Goal: Task Accomplishment & Management: Manage account settings

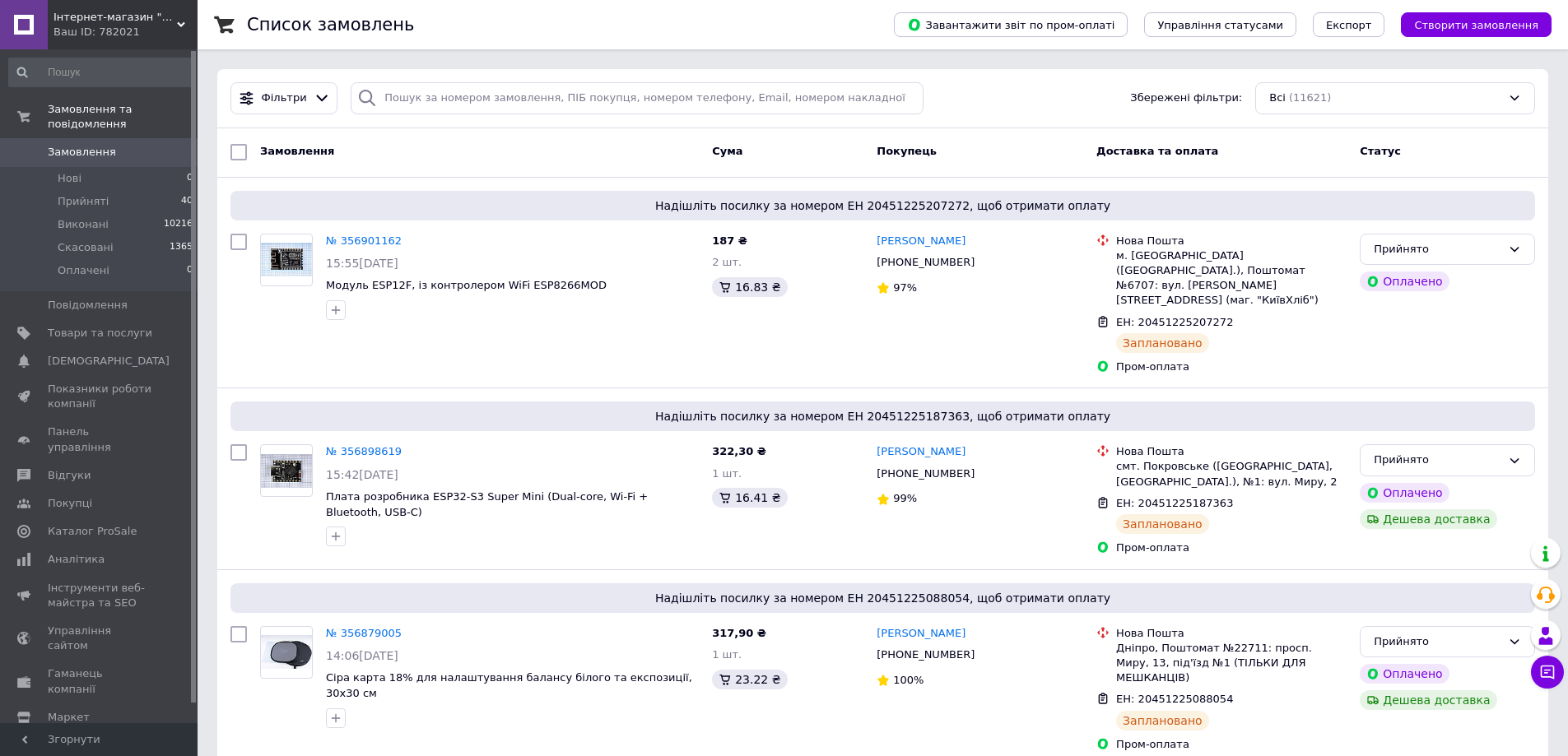
click at [1385, 103] on div "Всі (11621)" at bounding box center [1395, 98] width 279 height 32
click at [1383, 163] on div "Отримано (2)" at bounding box center [1396, 161] width 255 height 16
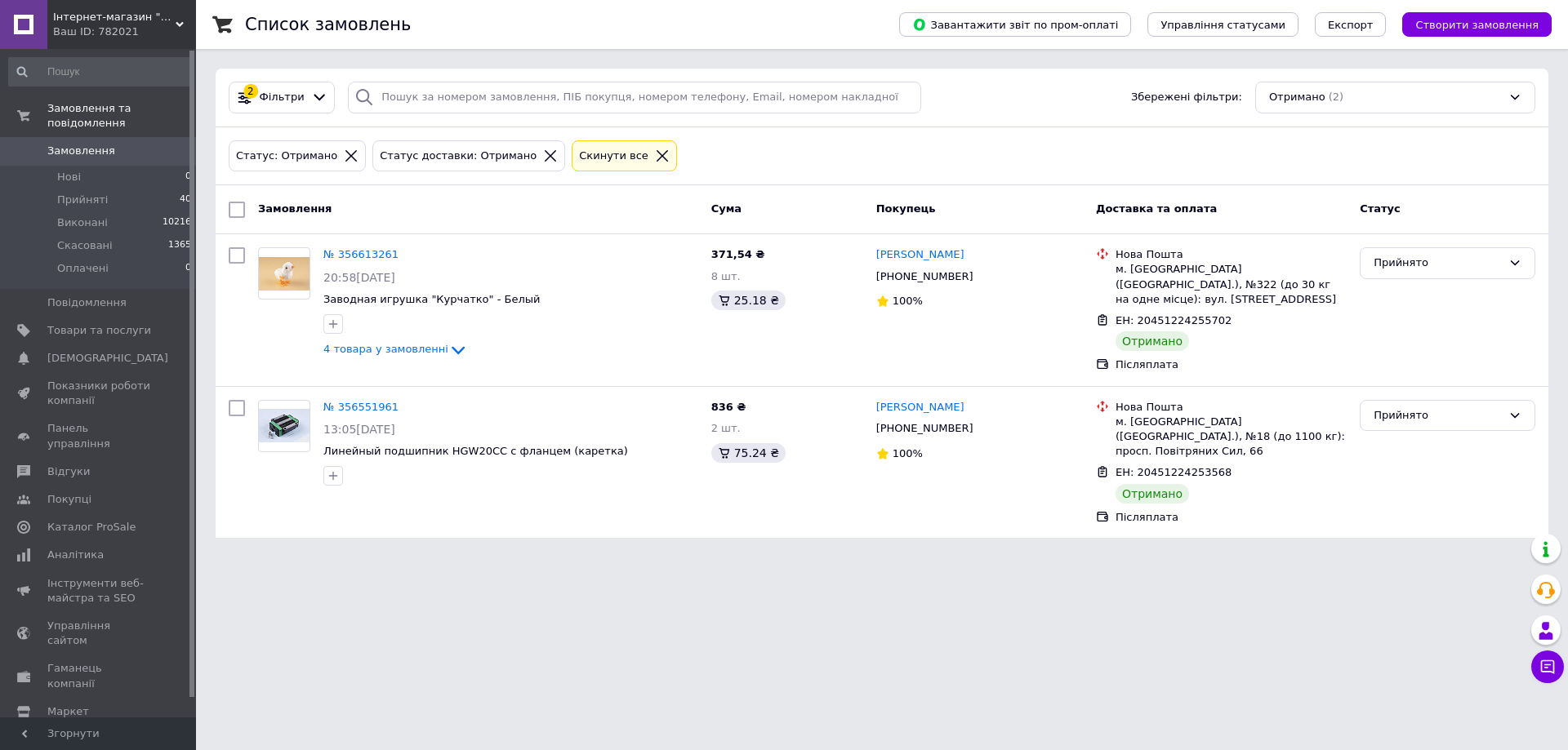
click at [238, 207] on input "checkbox" at bounding box center [237, 210] width 16 height 16
checkbox input "true"
click at [361, 219] on div "Дії для 2 замовлень" at bounding box center [313, 209] width 172 height 26
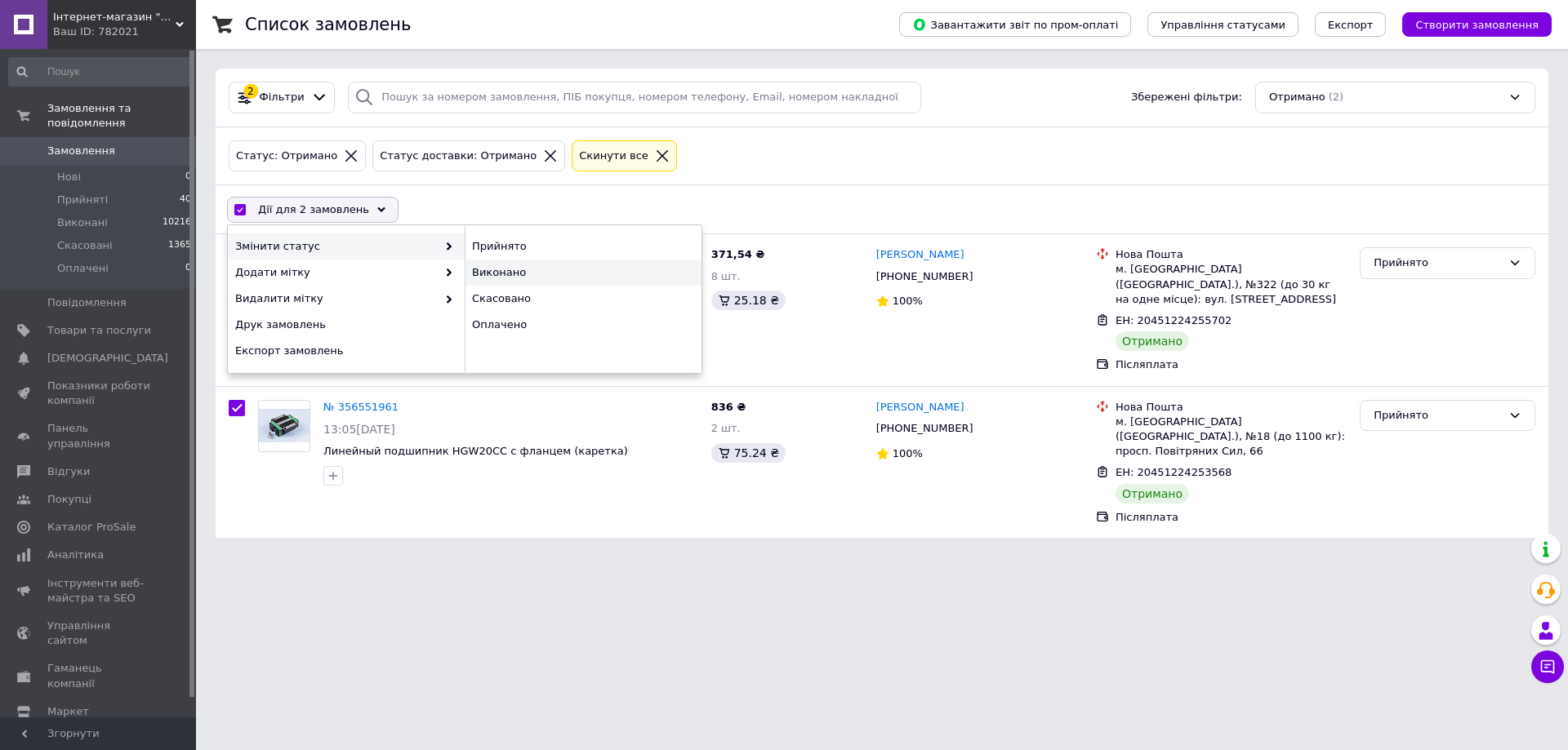
click at [507, 276] on div "Виконано" at bounding box center [582, 272] width 237 height 26
checkbox input "false"
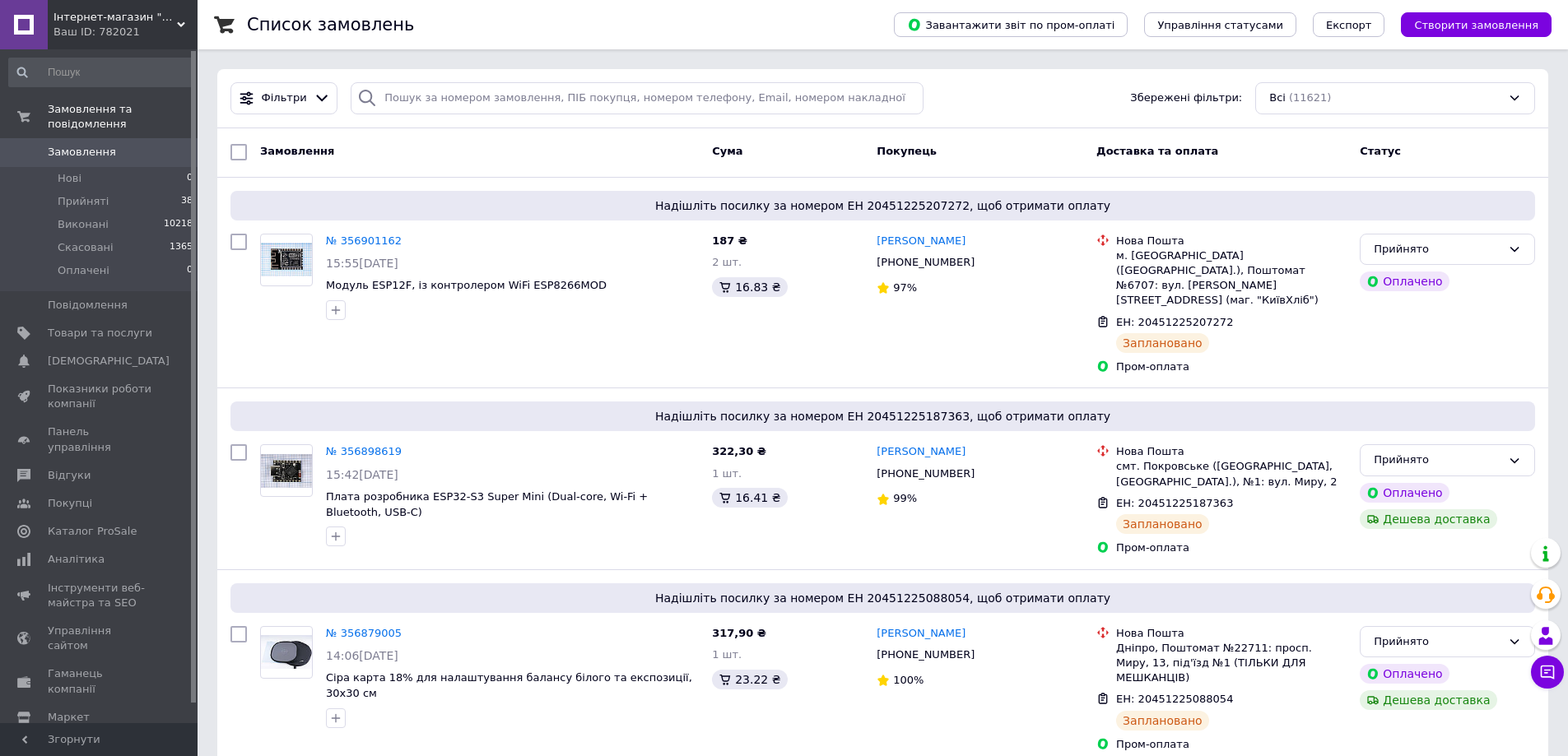
click at [1382, 92] on div "Всі (11621)" at bounding box center [1395, 98] width 279 height 32
click at [1331, 162] on span "(3)" at bounding box center [1337, 160] width 15 height 12
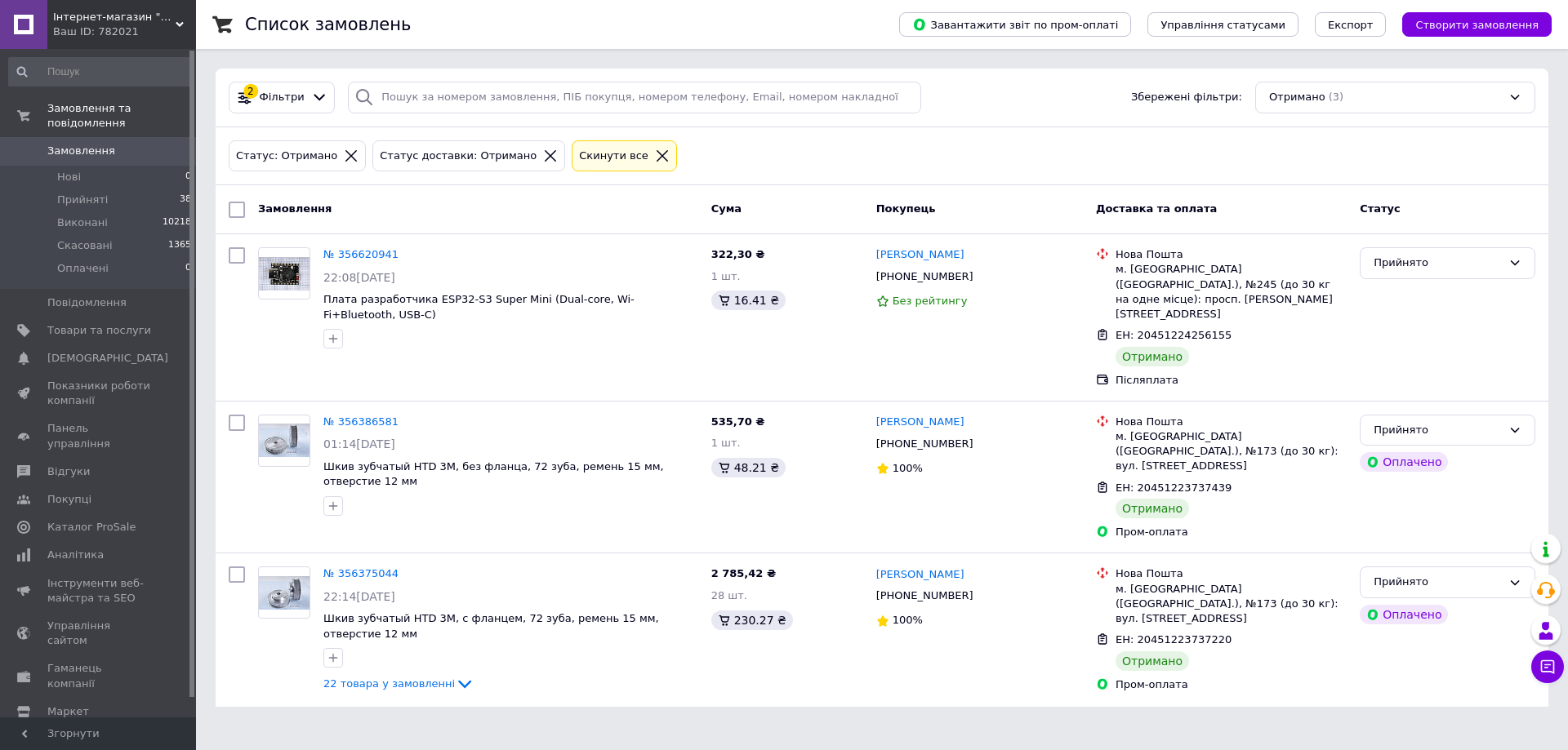
click at [241, 214] on input "checkbox" at bounding box center [237, 210] width 16 height 16
checkbox input "true"
click at [366, 214] on div "Дії для 3 замовлень" at bounding box center [313, 209] width 172 height 26
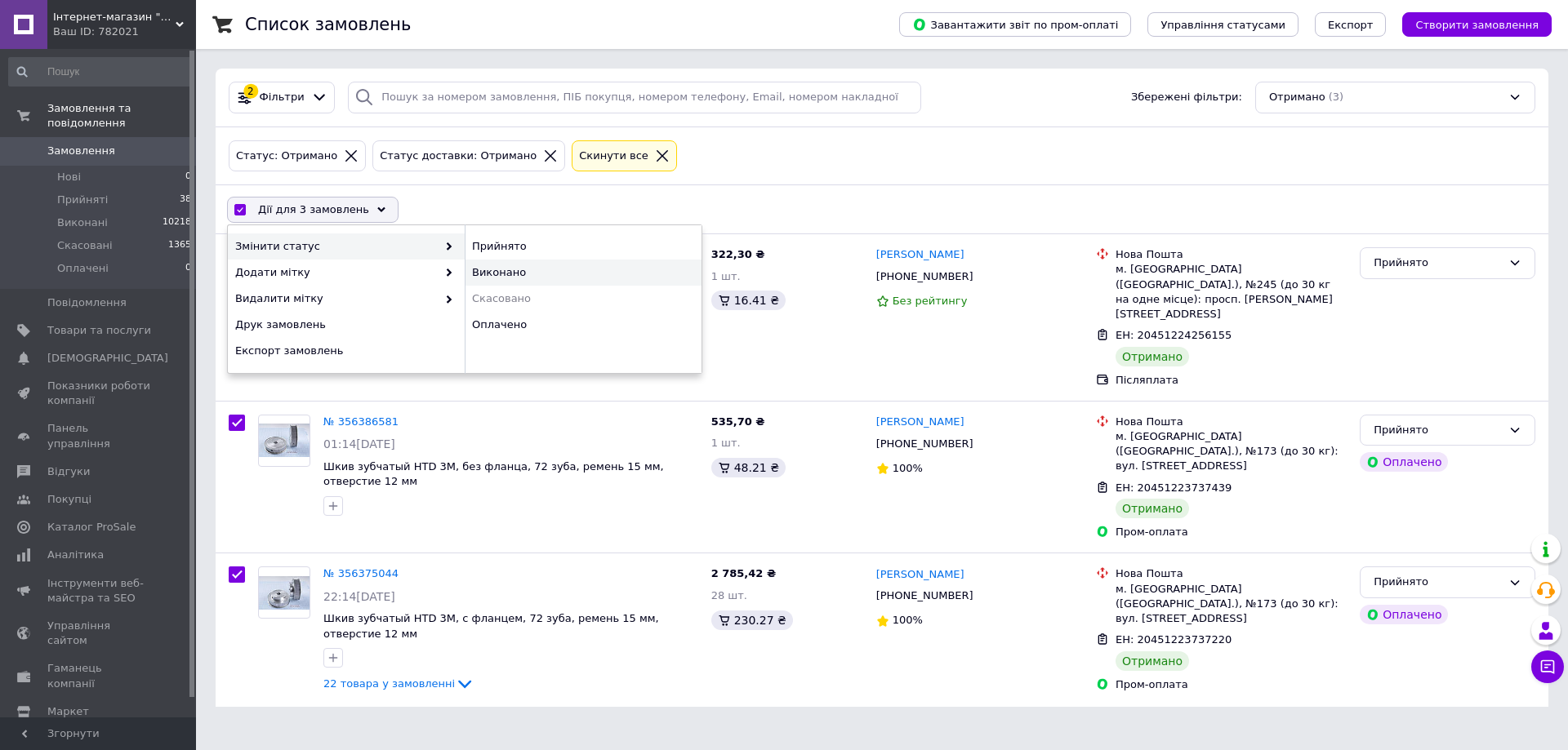
click at [534, 275] on div "Виконано" at bounding box center [582, 272] width 237 height 26
checkbox input "false"
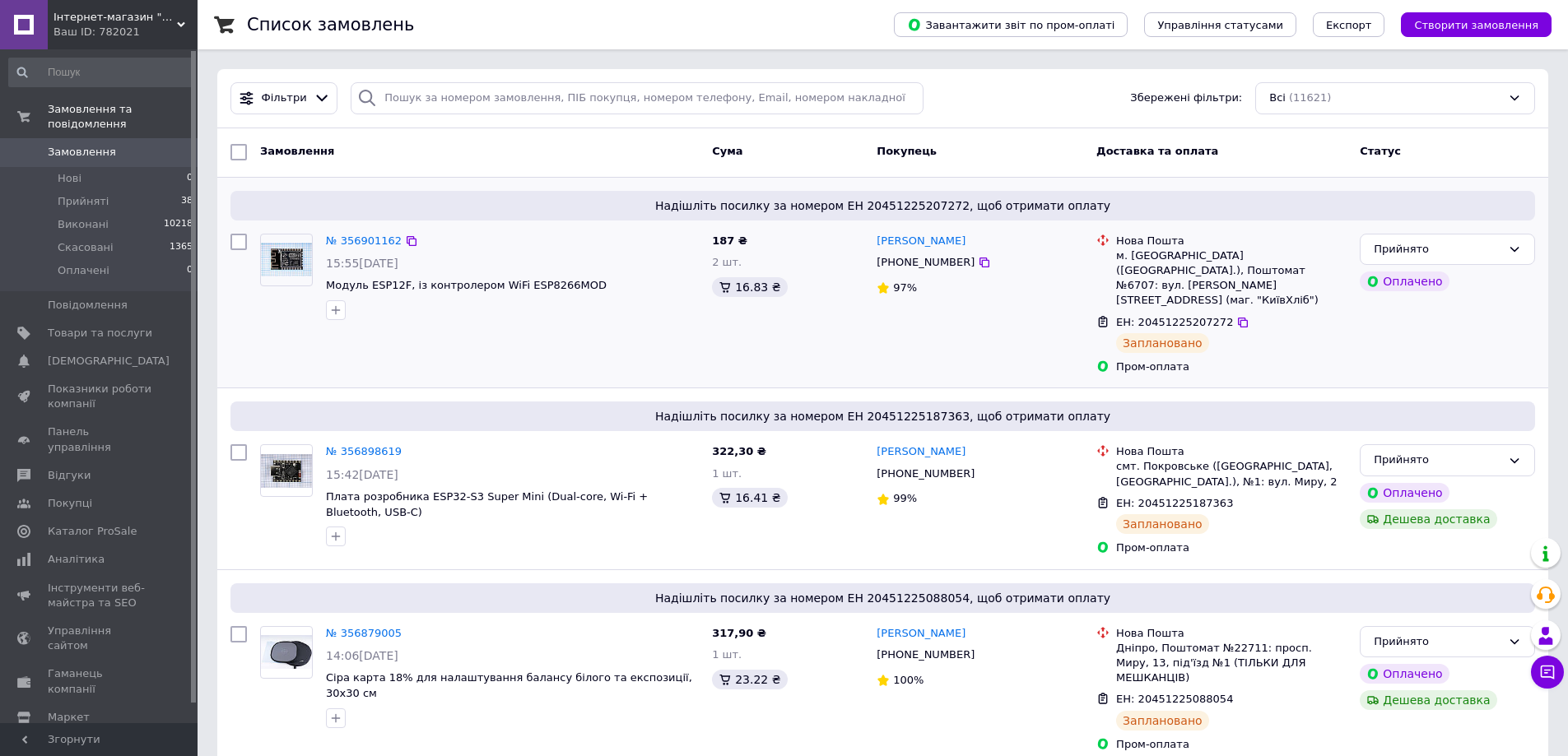
click at [649, 282] on span "Модуль ESP12F, із контролером WiFi ESP8266MOD" at bounding box center [513, 287] width 373 height 16
